Goal: Transaction & Acquisition: Book appointment/travel/reservation

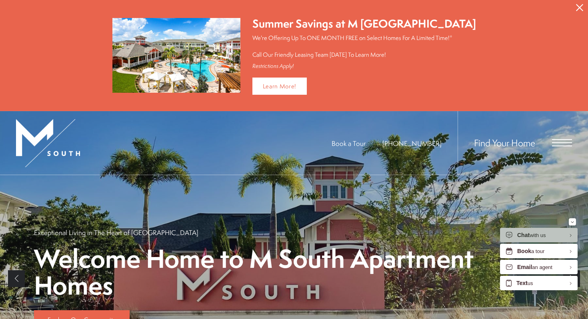
click at [556, 136] on div "Find Your Home" at bounding box center [514, 143] width 114 height 64
click at [558, 143] on span "Open Menu" at bounding box center [562, 142] width 20 height 7
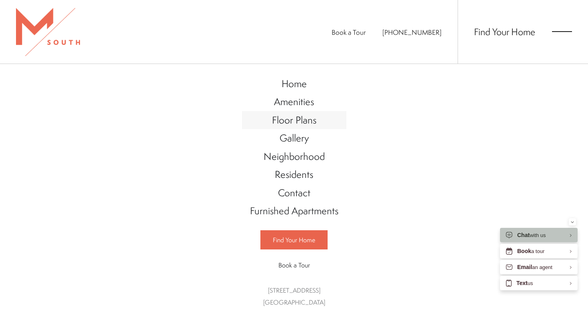
click at [286, 118] on span "Floor Plans" at bounding box center [294, 120] width 44 height 14
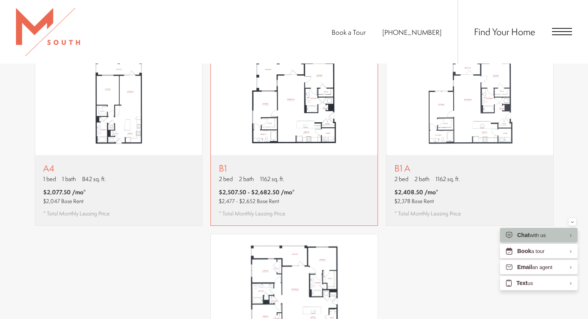
scroll to position [723, 0]
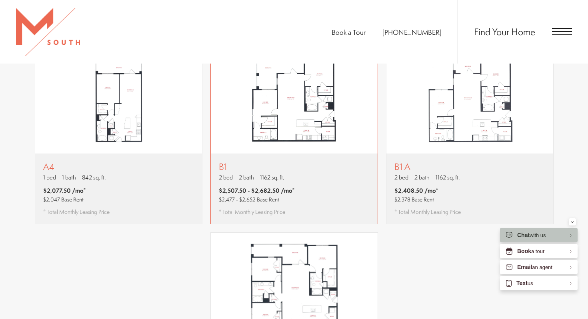
click at [297, 183] on div "B1 2 bed 2 bath 1162 sq. ft. $2,507.50 - $2,682.50 /mo* $2,477 - $2,652 Base Re…" at bounding box center [294, 189] width 167 height 70
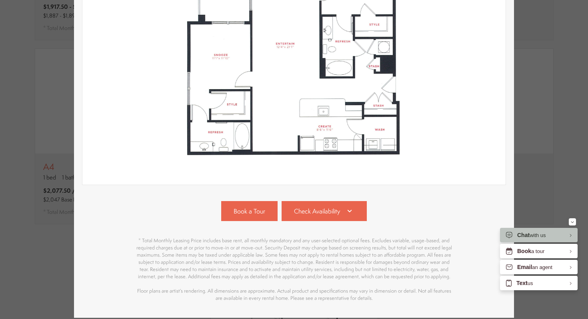
scroll to position [201, 0]
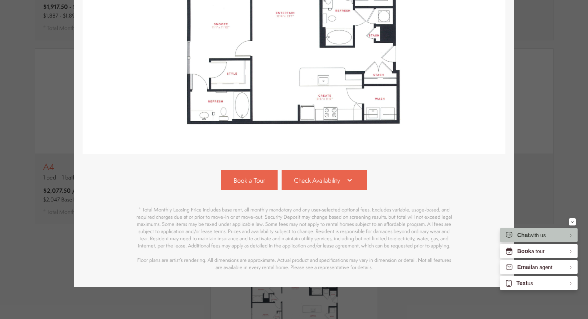
click at [312, 190] on div "Book a Tour Check Availability #1212 Building 1 Floor 2 1162 sq. ft. Available …" at bounding box center [294, 220] width 424 height 101
click at [312, 185] on link "Check Availability" at bounding box center [324, 180] width 86 height 20
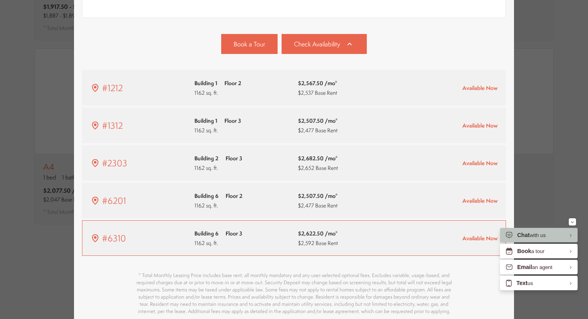
scroll to position [336, 0]
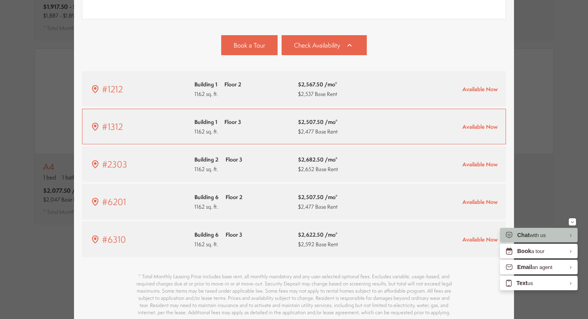
click at [302, 130] on span "$2,477 Base Rent" at bounding box center [318, 132] width 40 height 8
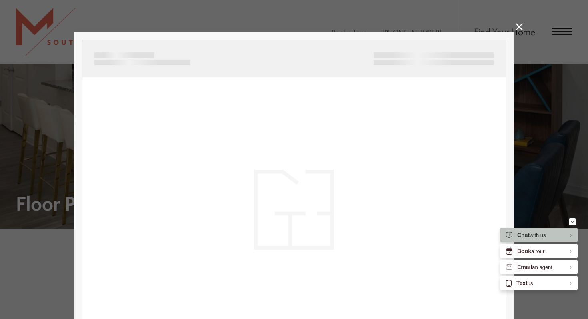
scroll to position [723, 0]
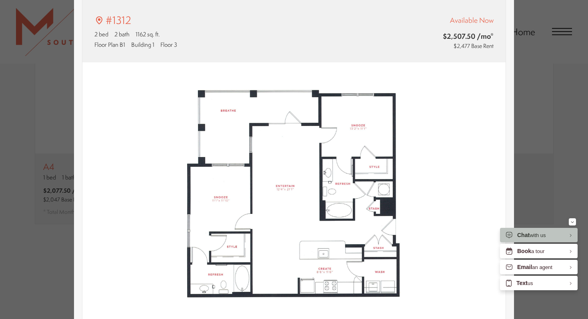
type input "**********"
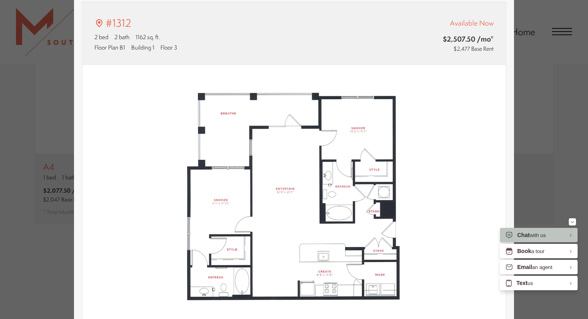
scroll to position [37, 0]
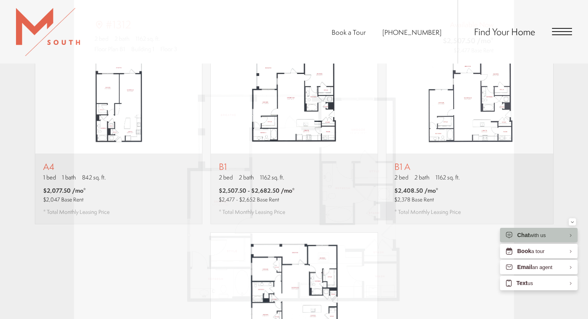
click at [536, 68] on div "#1312 2 bed 2 bath 1162 sq. ft. Floor Plan B1 Building 1 Floor 3 Available Now …" at bounding box center [294, 159] width 588 height 319
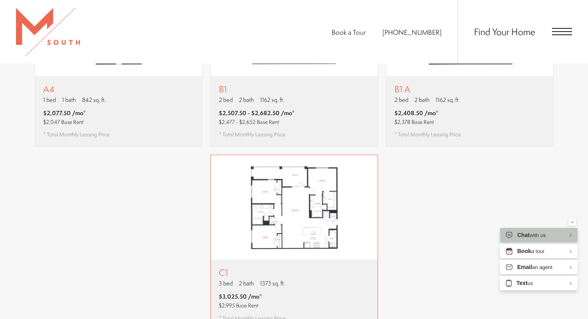
scroll to position [813, 0]
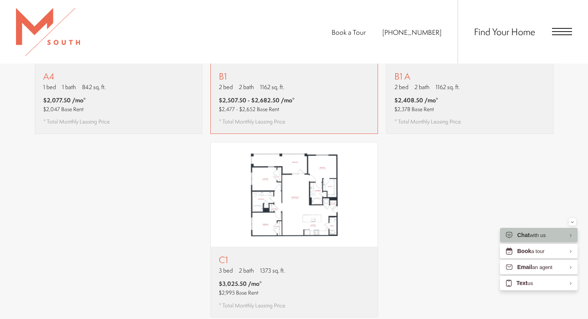
click at [322, 109] on div "B1 2 bed 2 bath 1162 sq. ft. $2,507.50 - $2,682.50 /mo* $2,477 - $2,652 Base Re…" at bounding box center [294, 98] width 167 height 70
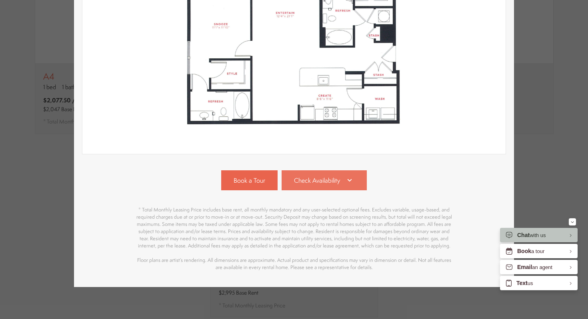
click at [313, 185] on link "Check Availability" at bounding box center [324, 180] width 86 height 20
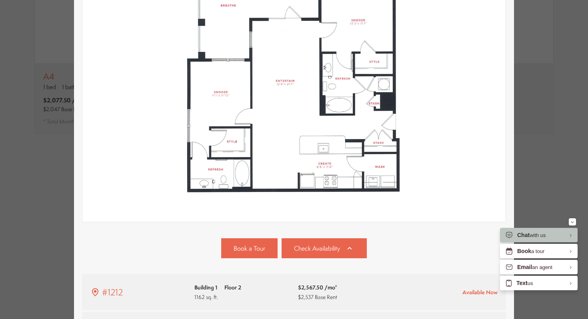
scroll to position [26, 0]
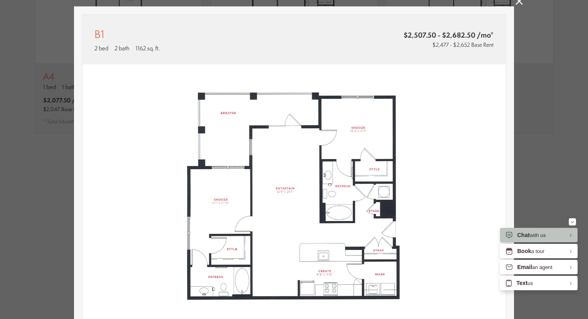
click at [536, 78] on div "B1 2 bed 2 bath 1162 sq. ft. $2,507.50 - $2,682.50 /mo* $2,477 - $2,652 Base Re…" at bounding box center [294, 159] width 588 height 319
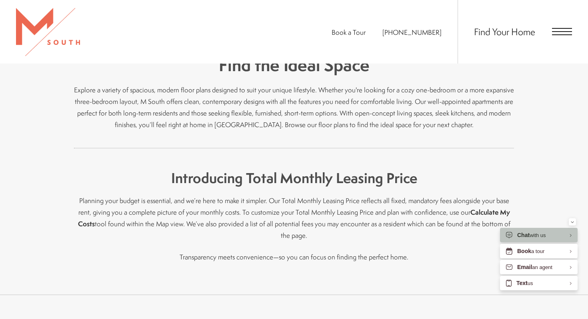
scroll to position [160, 0]
